Goal: Information Seeking & Learning: Learn about a topic

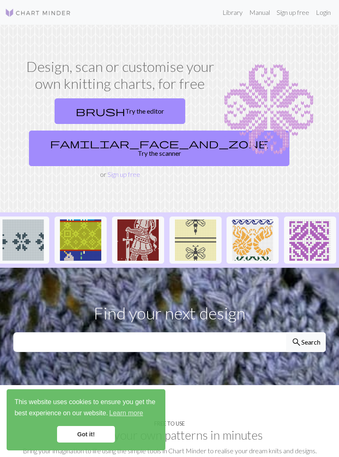
scroll to position [0, 1095]
click at [148, 109] on link "brush Try the editor" at bounding box center [120, 111] width 131 height 26
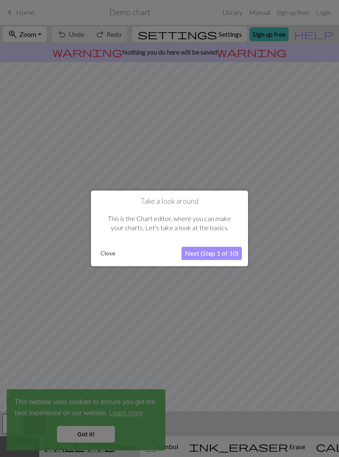
click at [105, 251] on button "Close" at bounding box center [107, 253] width 21 height 12
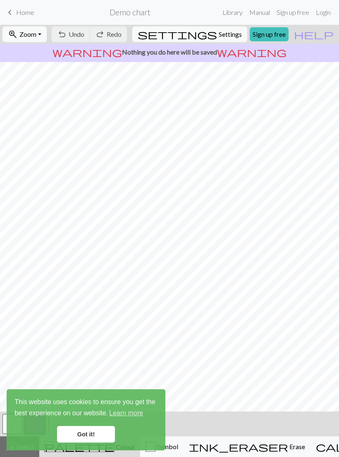
click at [94, 430] on link "Got it!" at bounding box center [86, 434] width 58 height 17
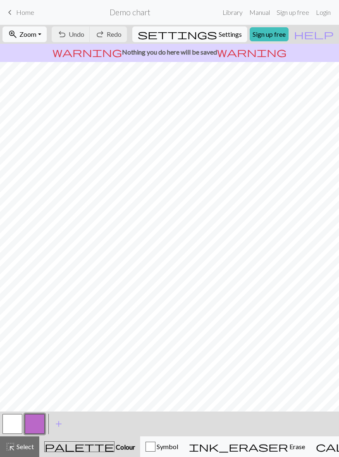
click at [288, 443] on span "Erase" at bounding box center [296, 446] width 17 height 8
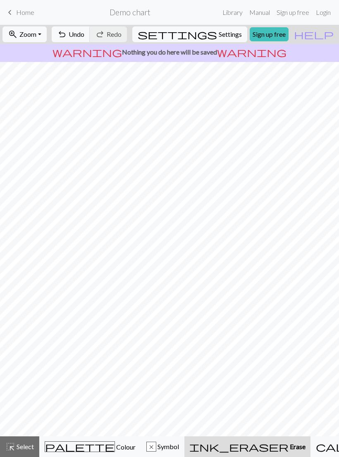
click at [67, 38] on span "undo" at bounding box center [62, 35] width 10 height 12
click at [84, 32] on span "Undo" at bounding box center [77, 34] width 16 height 8
click at [156, 444] on span "Symbol" at bounding box center [167, 446] width 23 height 8
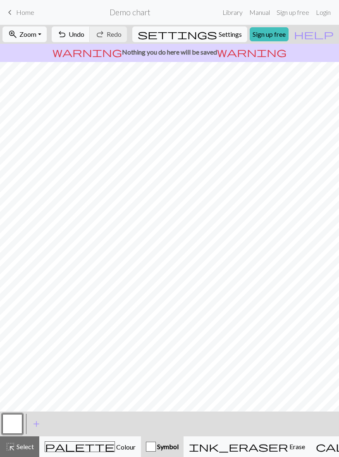
click at [288, 442] on span "Erase" at bounding box center [296, 446] width 17 height 8
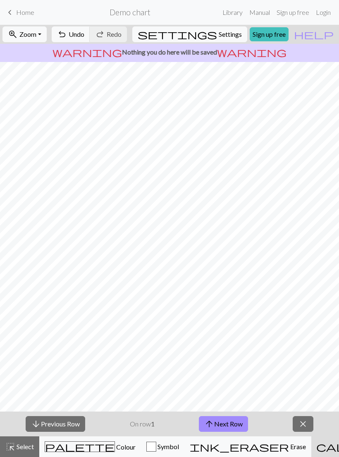
click at [214, 425] on span "arrow_upward" at bounding box center [209, 424] width 10 height 12
click at [223, 423] on button "arrow_upward Next Row" at bounding box center [223, 424] width 49 height 16
click at [302, 424] on span "close" at bounding box center [303, 424] width 10 height 12
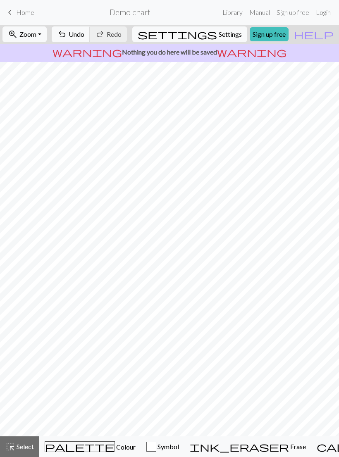
click at [84, 31] on span "Undo" at bounding box center [77, 34] width 16 height 8
click at [84, 34] on span "Undo" at bounding box center [77, 34] width 16 height 8
click at [84, 36] on span "Undo" at bounding box center [77, 34] width 16 height 8
click at [84, 35] on span "Undo" at bounding box center [77, 34] width 16 height 8
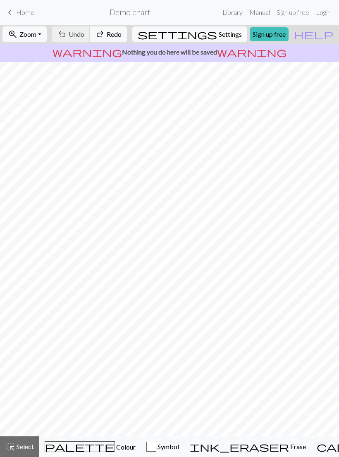
click at [105, 34] on div "undo Undo Undo redo Redo Redo" at bounding box center [89, 34] width 80 height 19
click at [104, 33] on div "undo Undo Undo redo Redo Redo" at bounding box center [89, 34] width 80 height 19
click at [70, 442] on span "palette" at bounding box center [79, 447] width 69 height 12
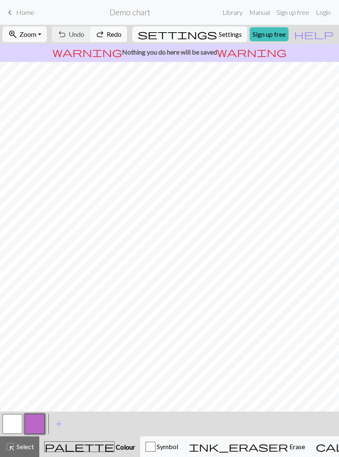
click at [36, 420] on button "button" at bounding box center [35, 424] width 20 height 20
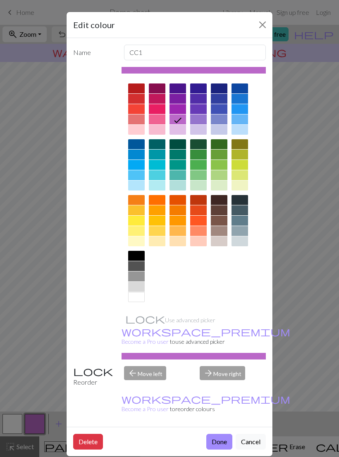
click at [12, 428] on div "Edit colour Name CC1 Use advanced picker workspace_premium Become a Pro user to…" at bounding box center [169, 228] width 339 height 457
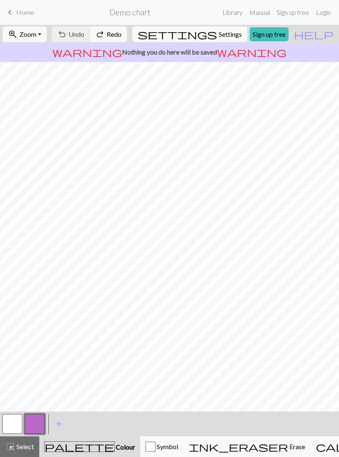
click at [17, 421] on button "button" at bounding box center [12, 424] width 20 height 20
click at [16, 422] on button "button" at bounding box center [12, 424] width 20 height 20
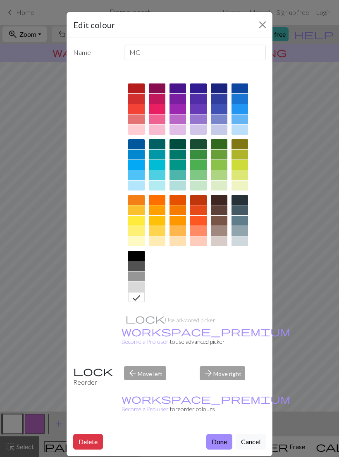
click at [222, 88] on div at bounding box center [219, 88] width 17 height 10
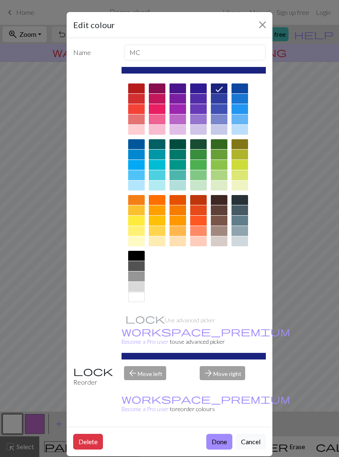
click at [218, 434] on button "Done" at bounding box center [219, 442] width 26 height 16
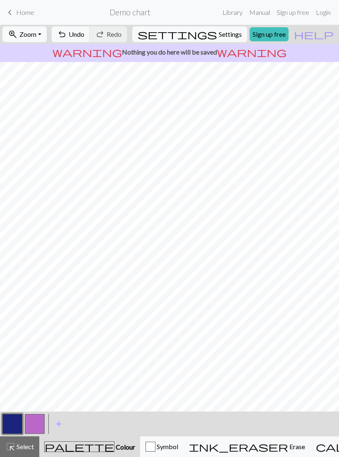
click at [39, 421] on button "button" at bounding box center [35, 424] width 20 height 20
click at [36, 422] on button "button" at bounding box center [35, 424] width 20 height 20
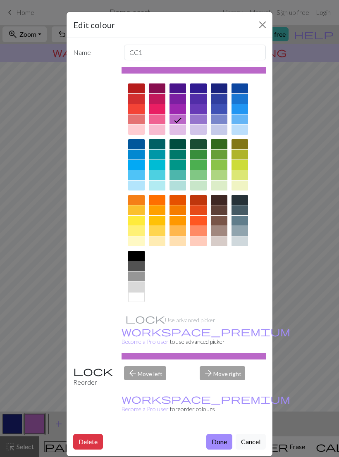
click at [138, 87] on div at bounding box center [136, 88] width 17 height 10
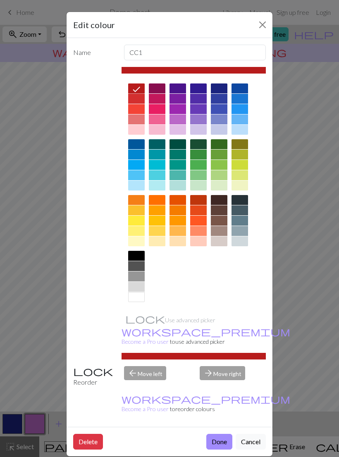
click at [219, 434] on button "Done" at bounding box center [219, 442] width 26 height 16
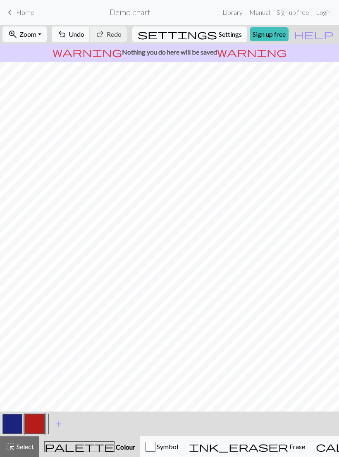
click at [159, 441] on button "Symbol" at bounding box center [161, 446] width 43 height 21
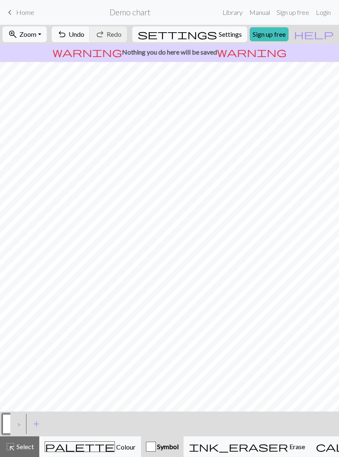
click at [20, 425] on div ">" at bounding box center [16, 424] width 13 height 22
click at [19, 416] on div ">" at bounding box center [16, 424] width 13 height 22
click at [41, 423] on span "add" at bounding box center [36, 424] width 10 height 12
click at [15, 424] on button "button" at bounding box center [12, 424] width 20 height 20
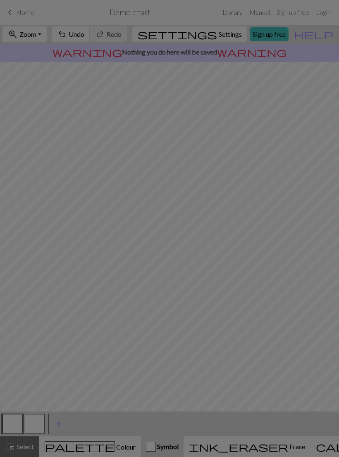
click at [35, 423] on div "Edit symbol Name Knit d f g h j k p s t F H J O P T / | 0 1 2 3 4 5 6 7 8 9 e m…" at bounding box center [169, 228] width 339 height 457
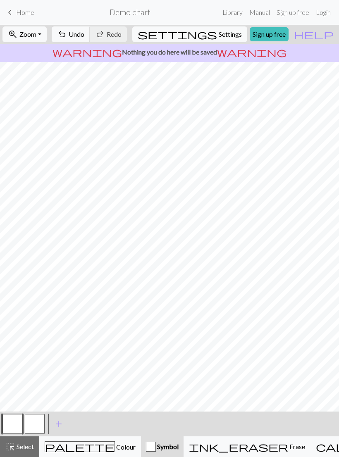
click at [37, 426] on button "button" at bounding box center [35, 424] width 20 height 20
click at [36, 427] on button "button" at bounding box center [35, 424] width 20 height 20
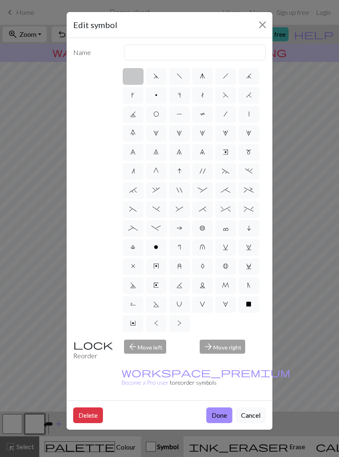
click at [97, 407] on button "Delete" at bounding box center [88, 415] width 30 height 16
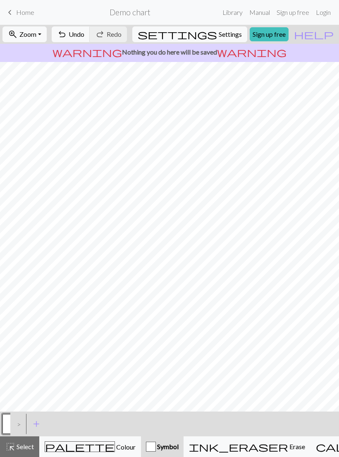
click at [10, 422] on div ">" at bounding box center [16, 424] width 13 height 22
click at [23, 425] on div ">" at bounding box center [16, 424] width 13 height 22
click at [20, 424] on div ">" at bounding box center [16, 424] width 13 height 22
click at [19, 424] on div ">" at bounding box center [16, 424] width 13 height 22
click at [36, 422] on span "add" at bounding box center [36, 424] width 10 height 12
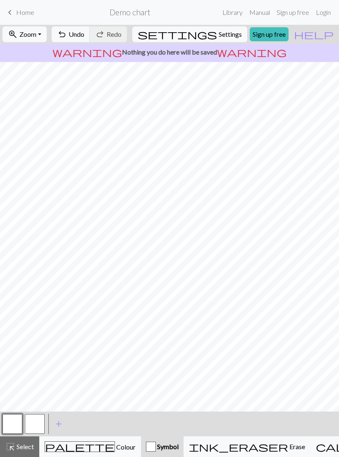
click at [33, 423] on button "button" at bounding box center [35, 424] width 20 height 20
click at [35, 422] on button "button" at bounding box center [35, 424] width 20 height 20
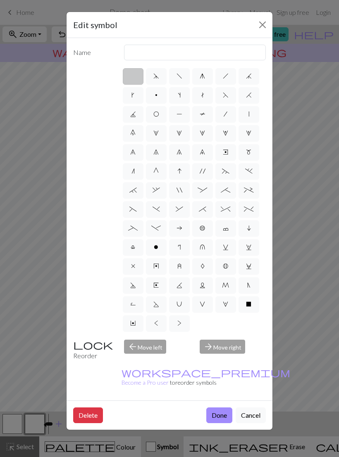
click at [202, 76] on span "g" at bounding box center [202, 76] width 5 height 7
click at [202, 76] on input "g" at bounding box center [202, 73] width 5 height 5
radio input "true"
type input "sk2p"
click at [201, 284] on span "L" at bounding box center [203, 285] width 6 height 7
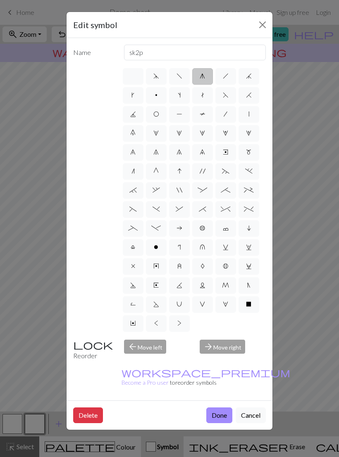
click at [201, 284] on input "L" at bounding box center [202, 282] width 5 height 5
radio input "true"
type input "Twisted reverse stitch"
click at [219, 407] on button "Done" at bounding box center [219, 415] width 26 height 16
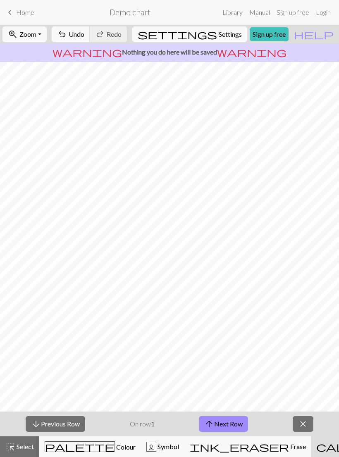
click at [306, 423] on span "close" at bounding box center [303, 424] width 10 height 12
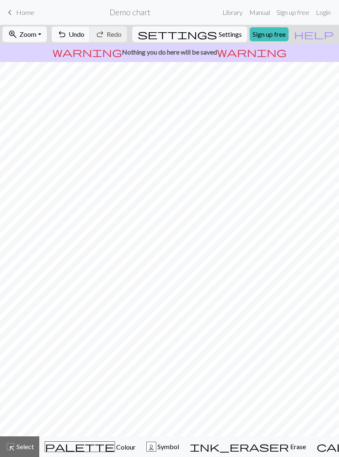
click at [28, 16] on span "Home" at bounding box center [25, 12] width 18 height 8
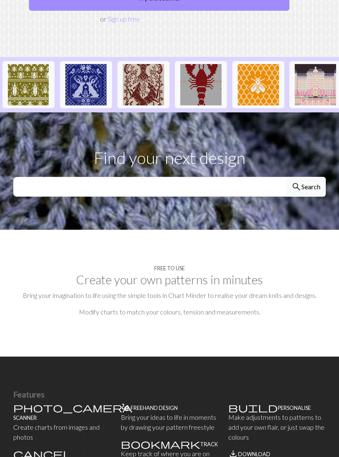
scroll to position [174, 0]
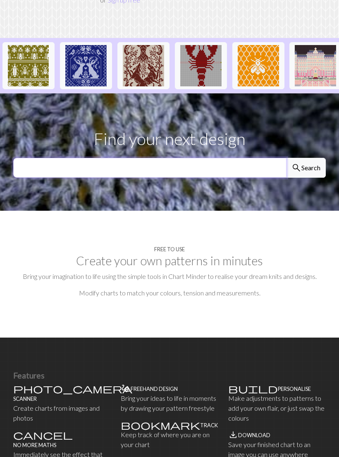
click at [239, 158] on input "text" at bounding box center [149, 168] width 273 height 20
type input "Grey hound"
click at [309, 158] on button "search Search" at bounding box center [306, 168] width 40 height 20
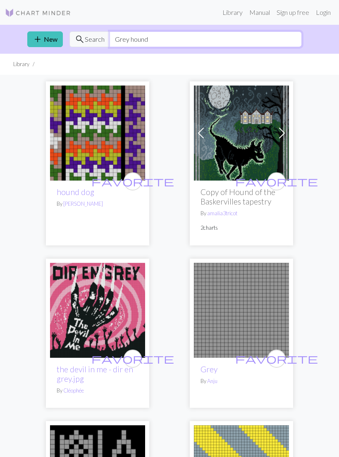
click at [190, 38] on input "Grey hound" at bounding box center [205, 39] width 192 height 16
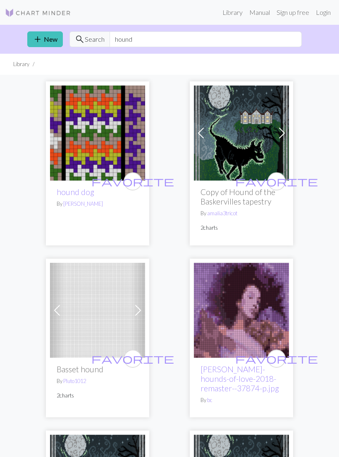
click at [78, 36] on span "search" at bounding box center [80, 39] width 10 height 12
click at [84, 40] on span "search" at bounding box center [80, 39] width 10 height 12
click at [90, 42] on span "Search" at bounding box center [95, 39] width 20 height 10
click at [172, 40] on input "hound" at bounding box center [205, 39] width 192 height 16
type input "Greyhound"
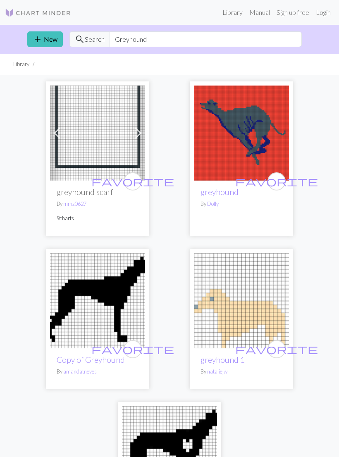
click at [322, 271] on div "Previous Next favorite greyhound scarf By mmz0627 9 charts favorite greyhound B…" at bounding box center [169, 311] width 339 height 473
click at [245, 147] on img at bounding box center [241, 133] width 95 height 95
click at [197, 36] on input "Greyhound" at bounding box center [205, 39] width 192 height 16
type input "G"
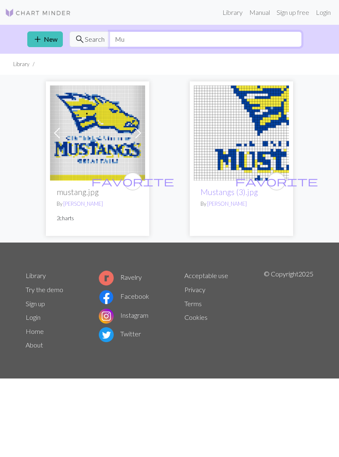
type input "M"
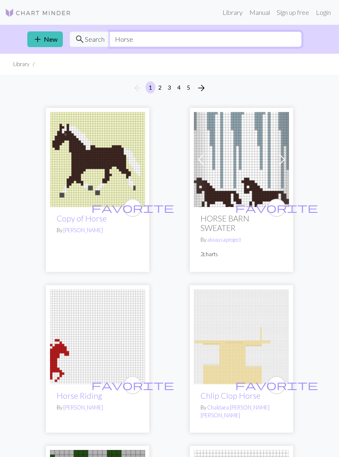
type input "Horse"
click at [83, 36] on span "search" at bounding box center [80, 39] width 10 height 12
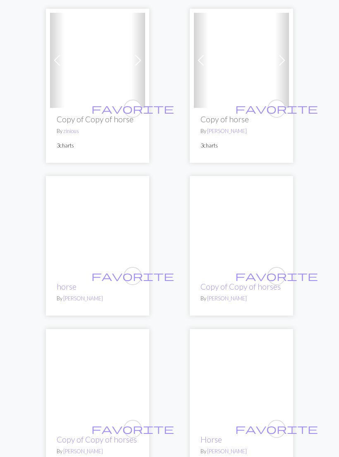
scroll to position [3685, 0]
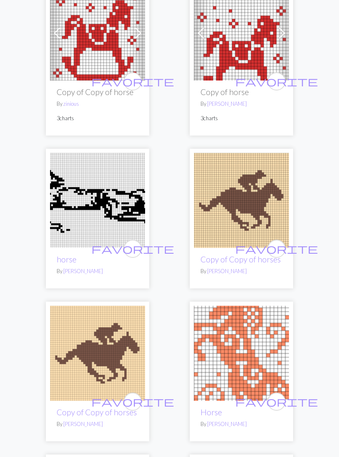
click at [251, 176] on img at bounding box center [241, 200] width 95 height 95
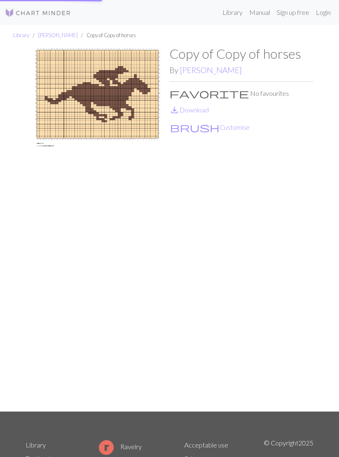
scroll to position [101, 0]
